Goal: Find specific page/section: Find specific page/section

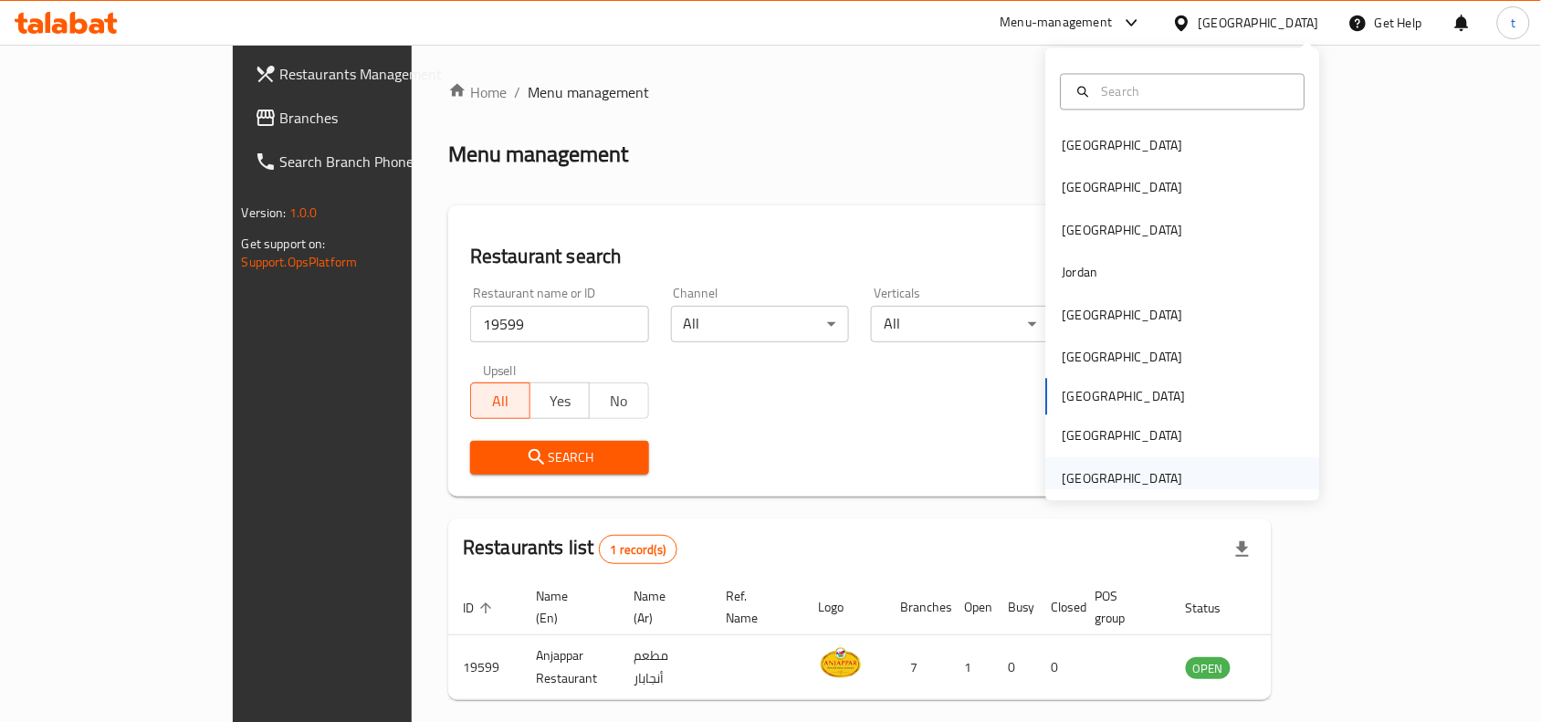
click at [1110, 480] on div "[GEOGRAPHIC_DATA]" at bounding box center [1123, 478] width 121 height 20
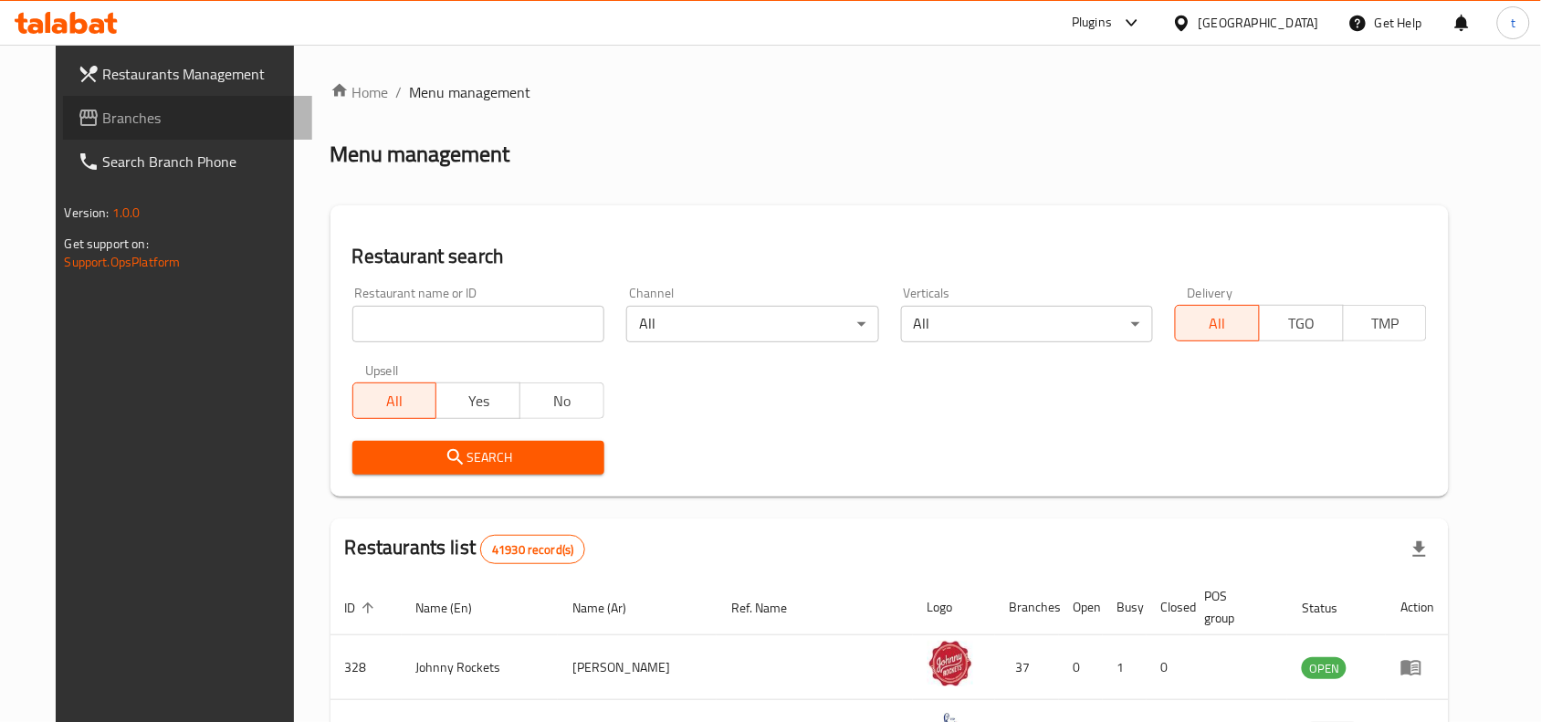
click at [123, 121] on span "Branches" at bounding box center [200, 118] width 195 height 22
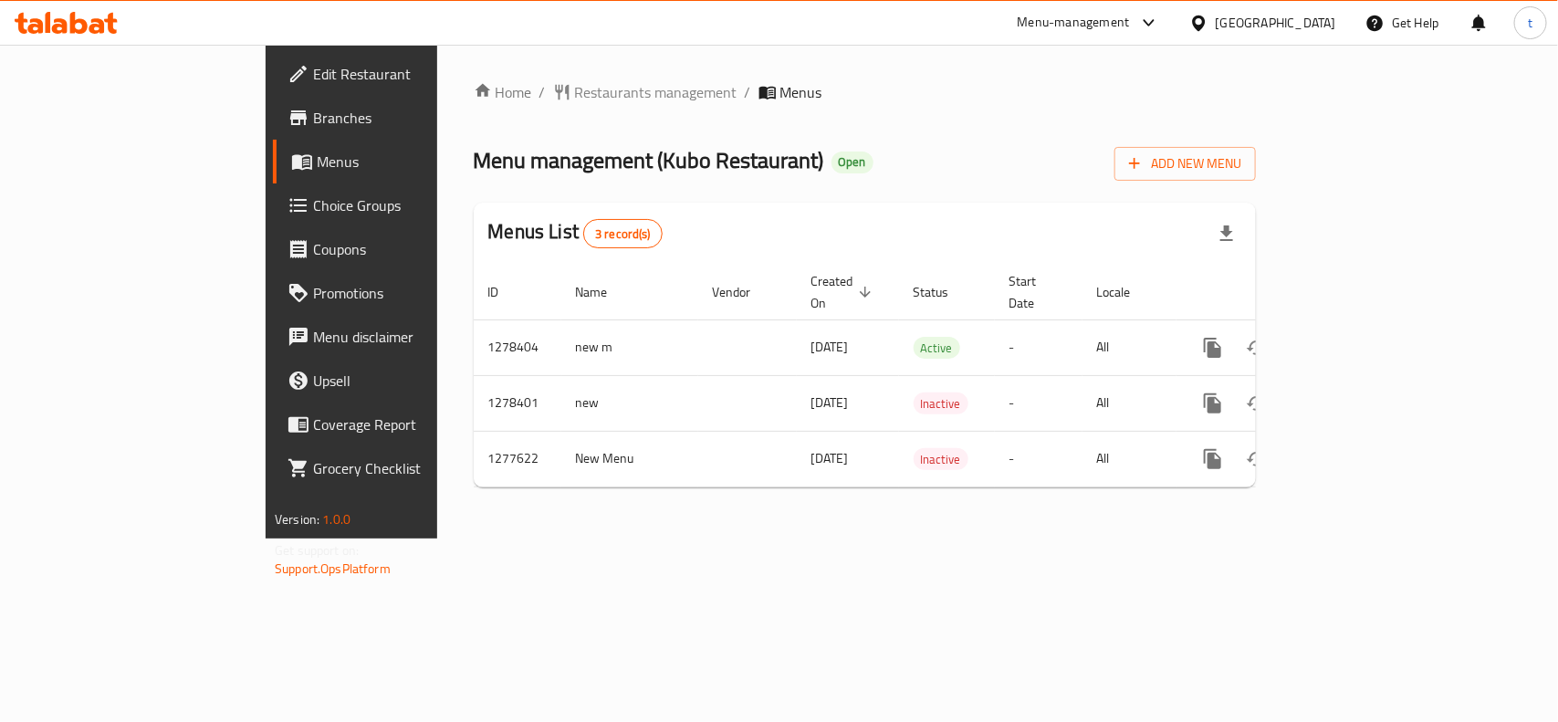
click at [575, 88] on span "Restaurants management" at bounding box center [656, 92] width 163 height 22
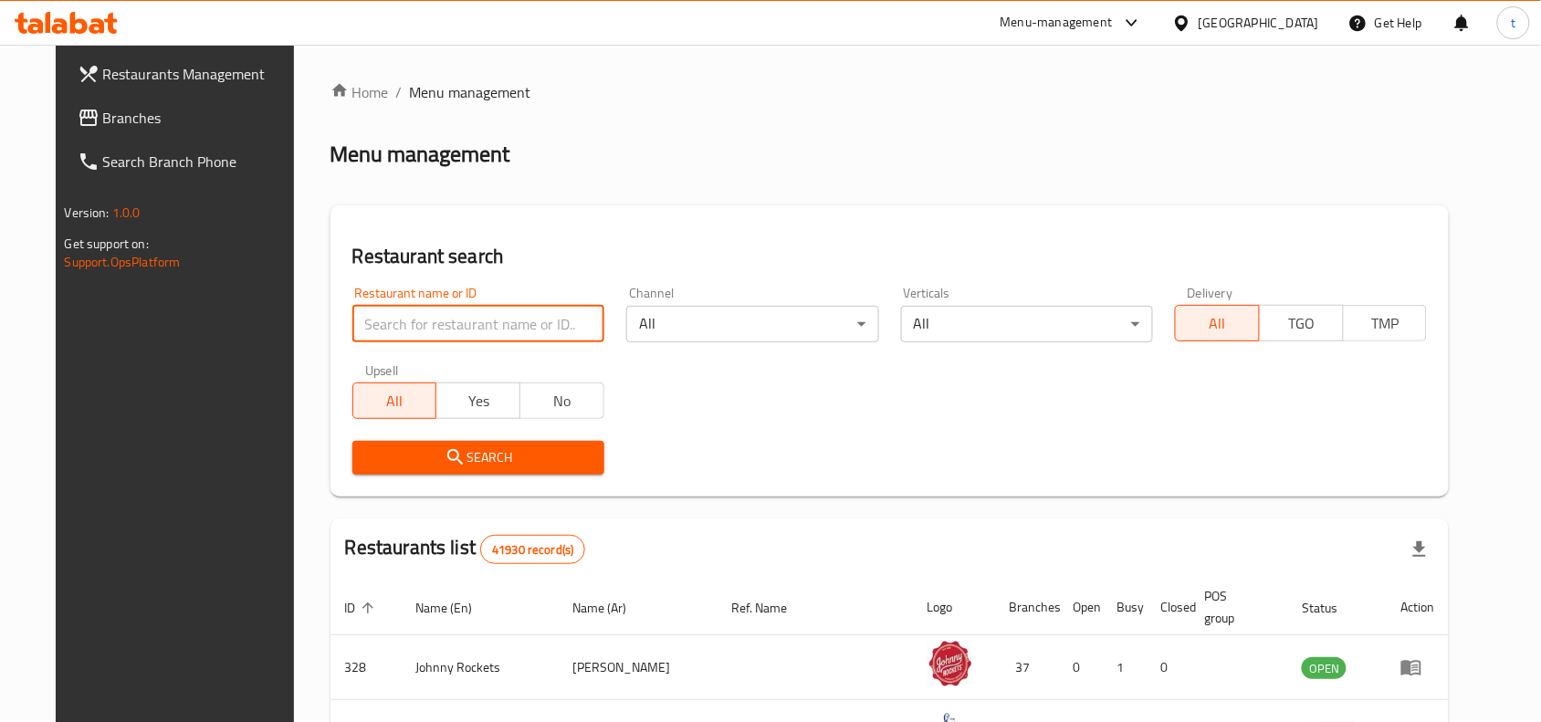
click at [453, 334] on input "search" at bounding box center [478, 324] width 252 height 37
paste input "692215"
type input "692215"
click at [459, 450] on span "Search" at bounding box center [478, 457] width 223 height 23
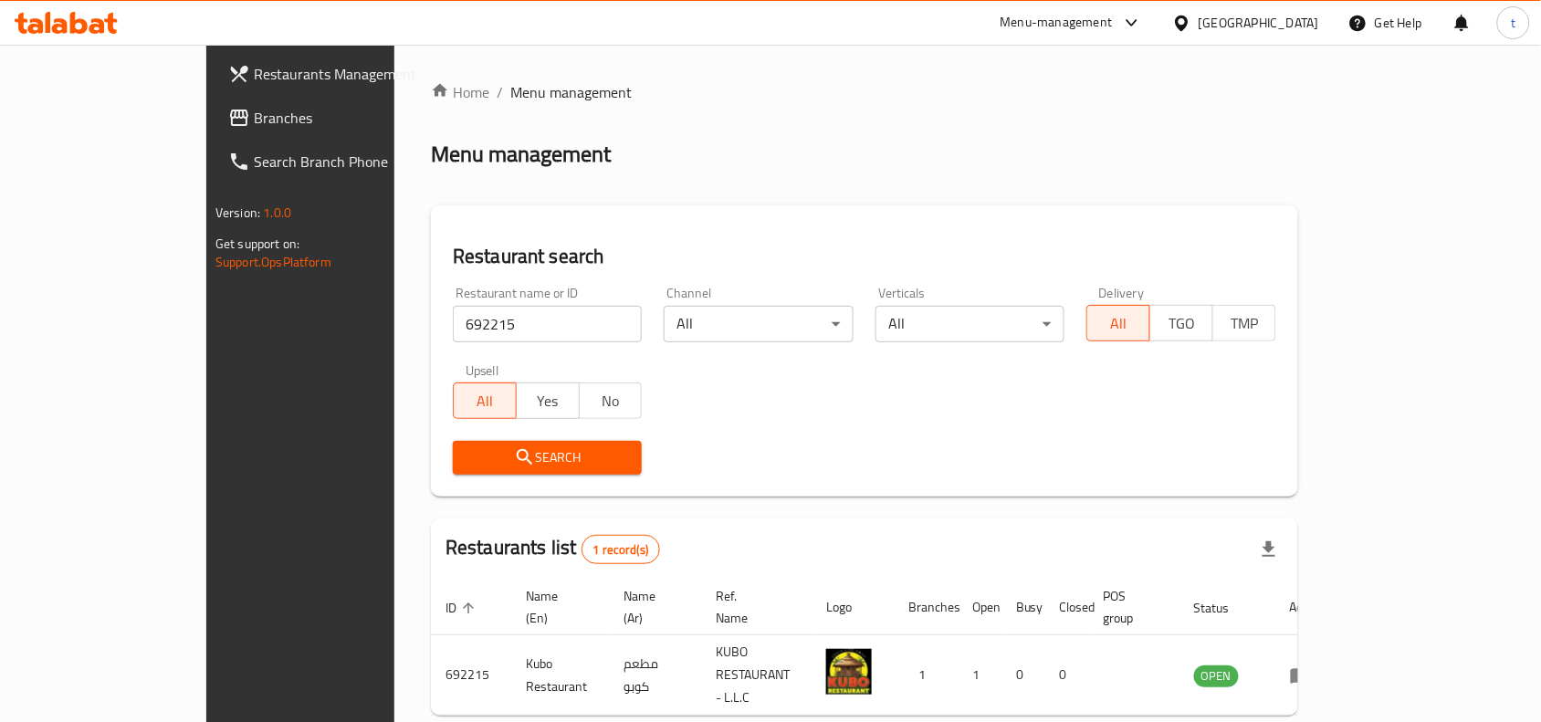
click at [254, 107] on span "Branches" at bounding box center [351, 118] width 195 height 22
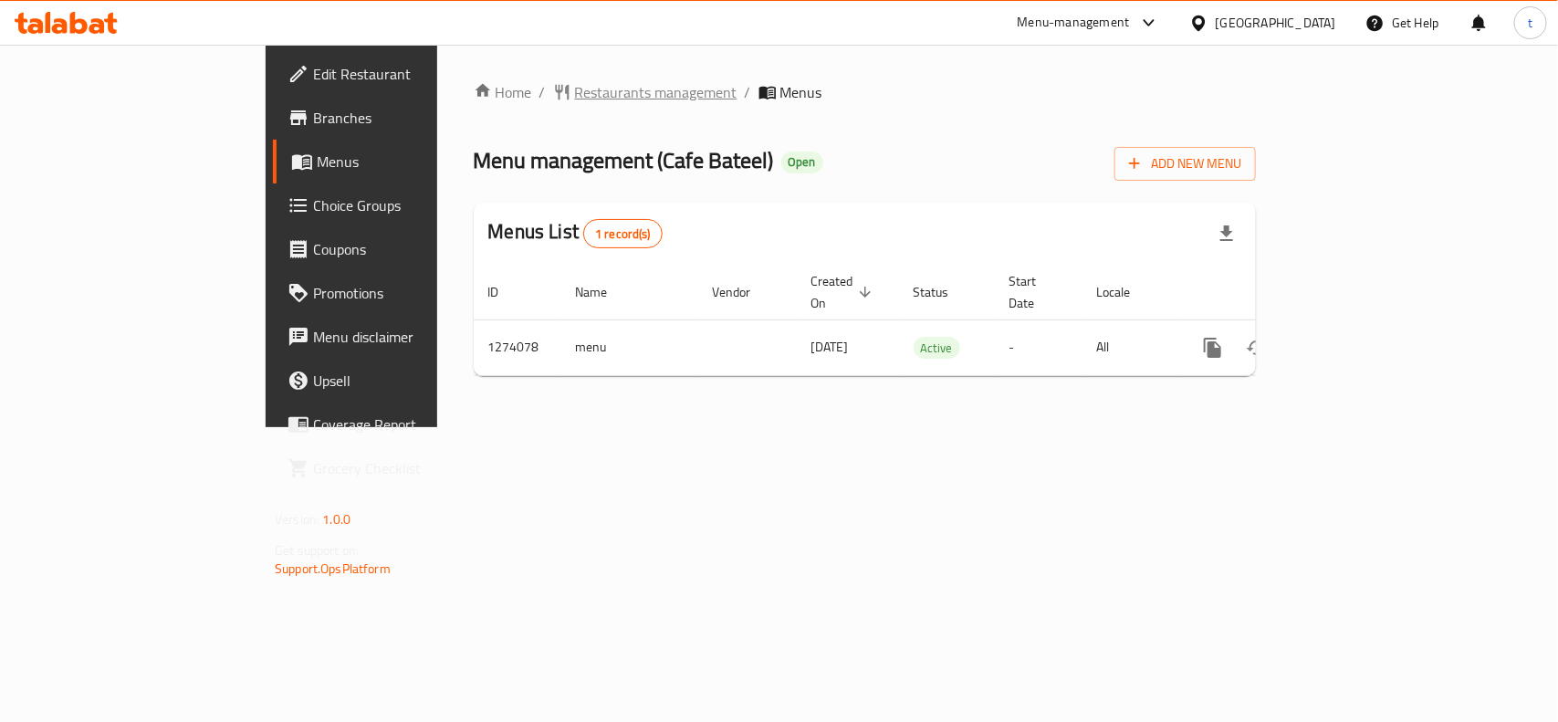
click at [575, 89] on span "Restaurants management" at bounding box center [656, 92] width 163 height 22
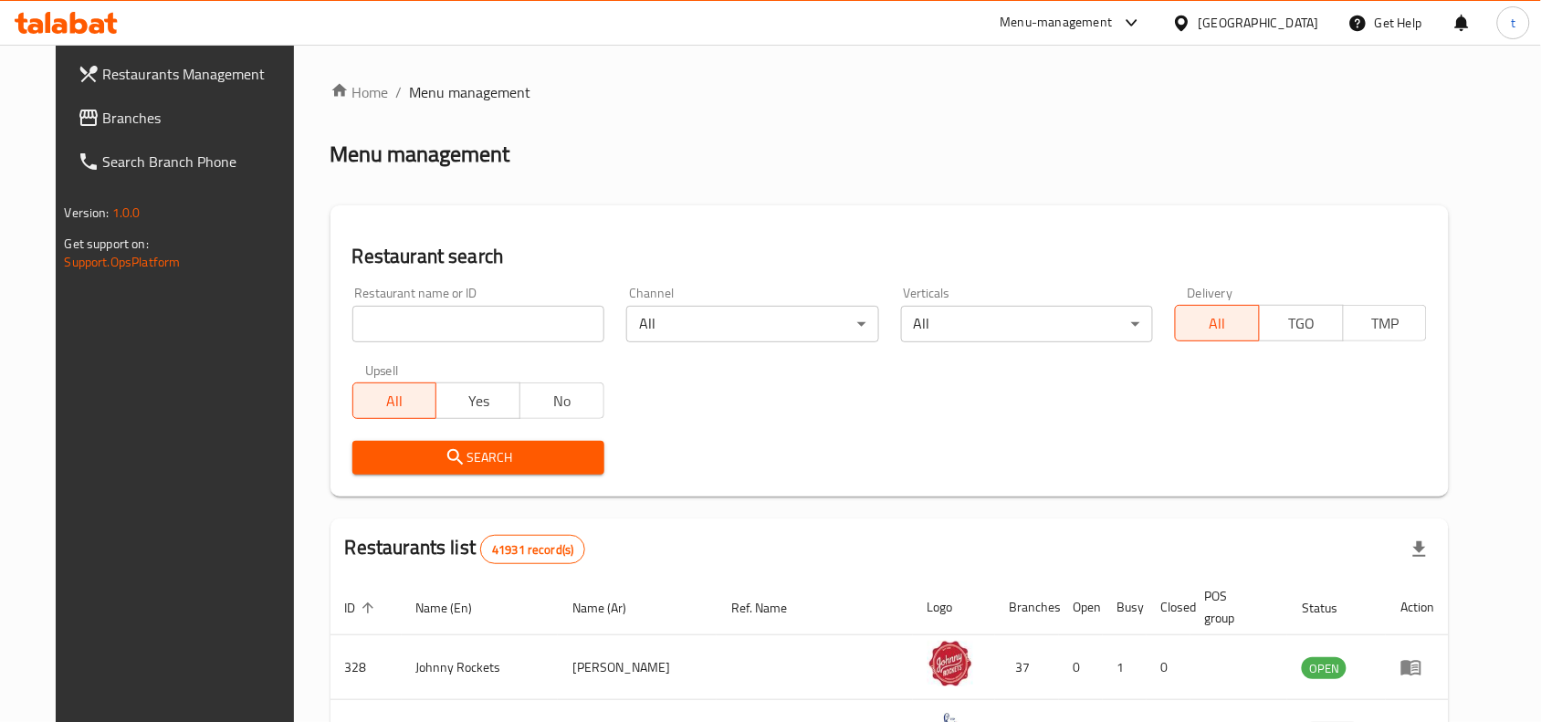
click at [447, 320] on input "search" at bounding box center [478, 324] width 252 height 37
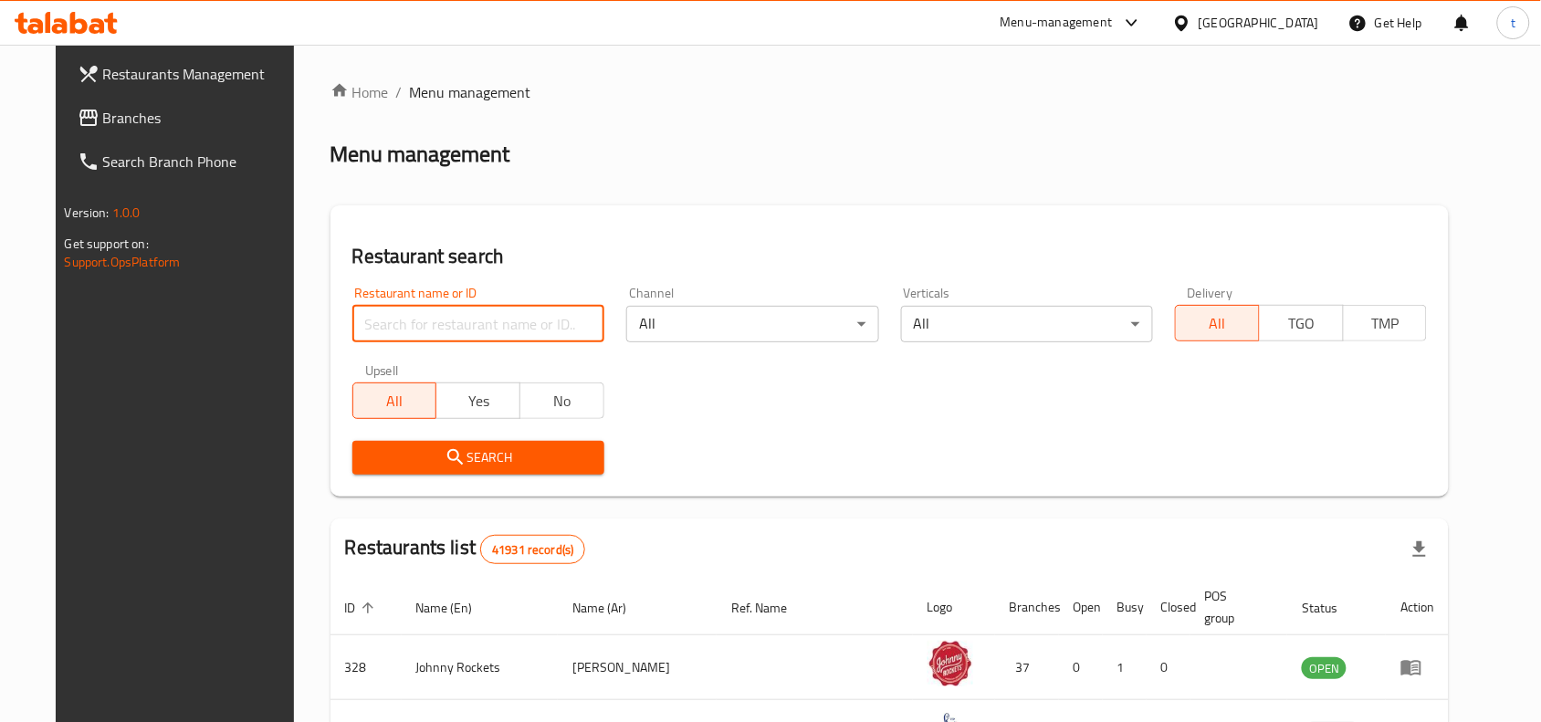
paste input "691077"
type input "691077"
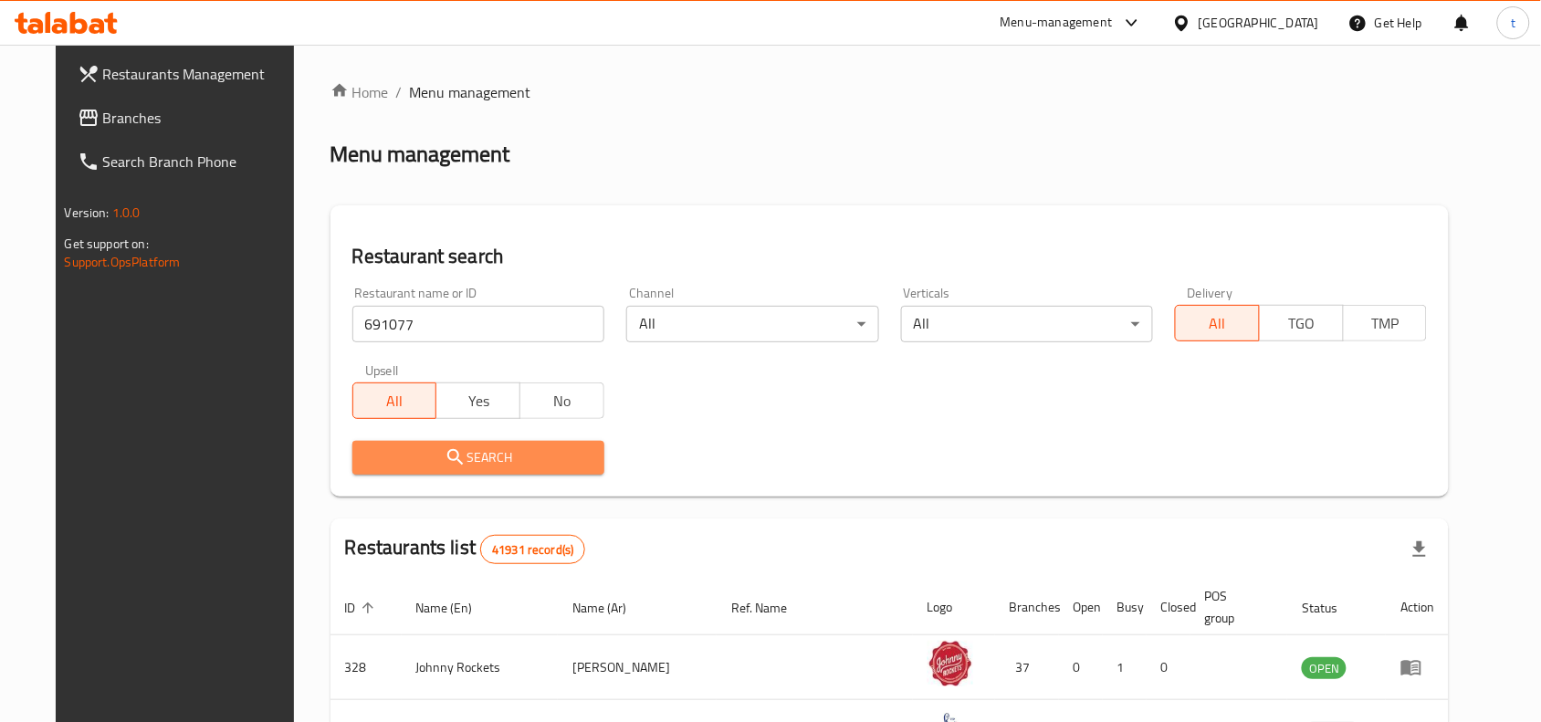
click at [471, 446] on span "Search" at bounding box center [478, 457] width 223 height 23
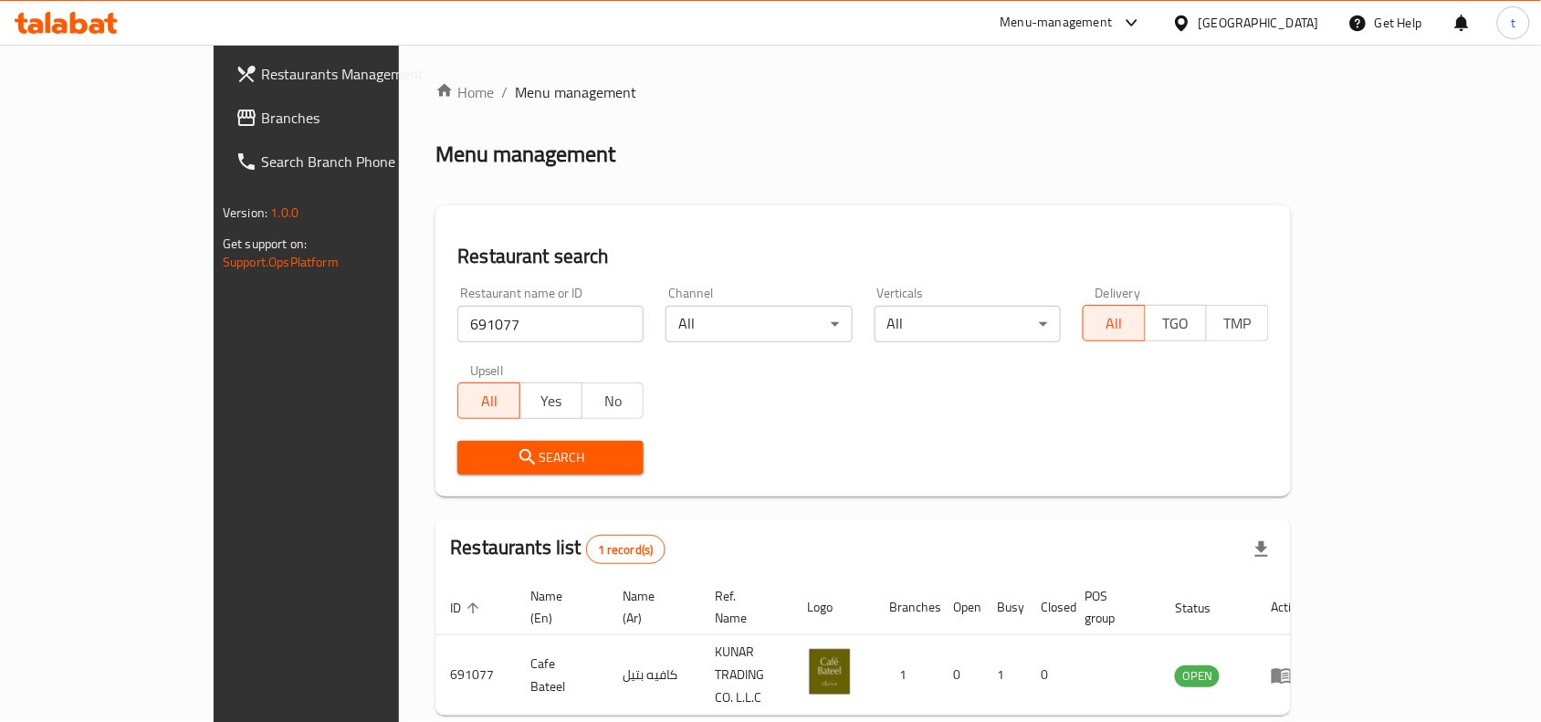
click at [221, 105] on link "Branches" at bounding box center [346, 118] width 250 height 44
